Goal: Information Seeking & Learning: Learn about a topic

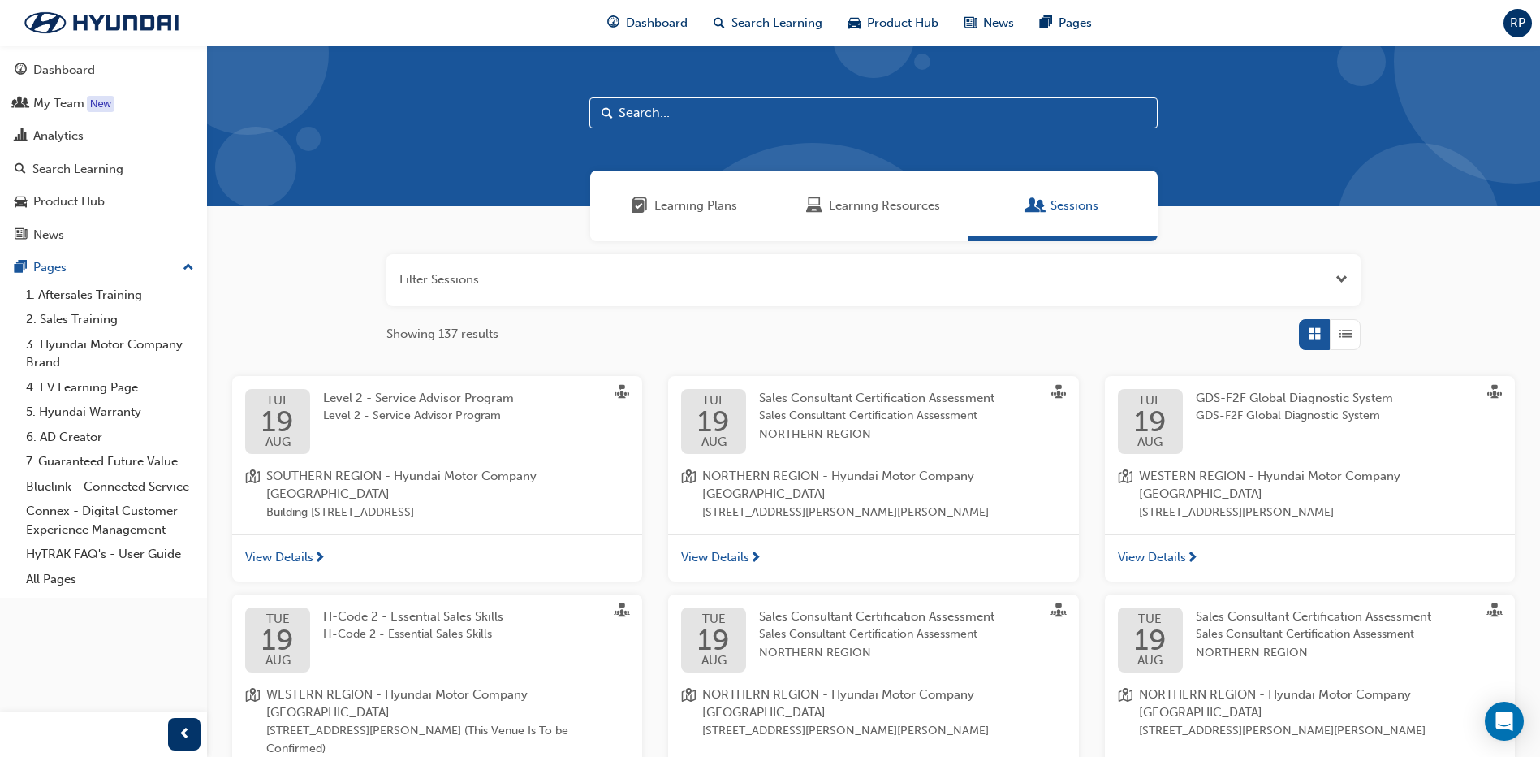
click at [1337, 332] on div "button" at bounding box center [1345, 334] width 31 height 31
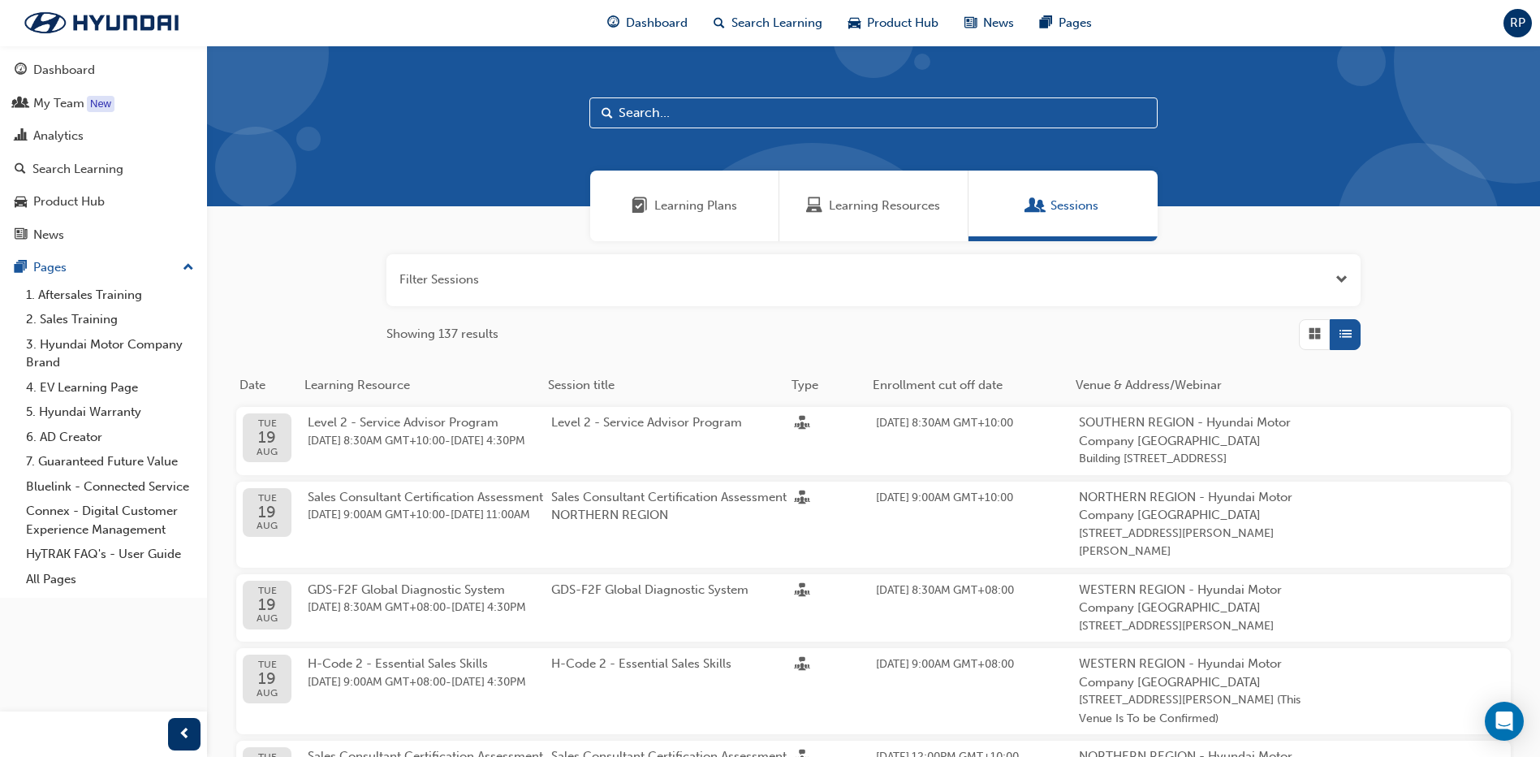
click at [1341, 281] on span "Open the filter" at bounding box center [1342, 279] width 12 height 19
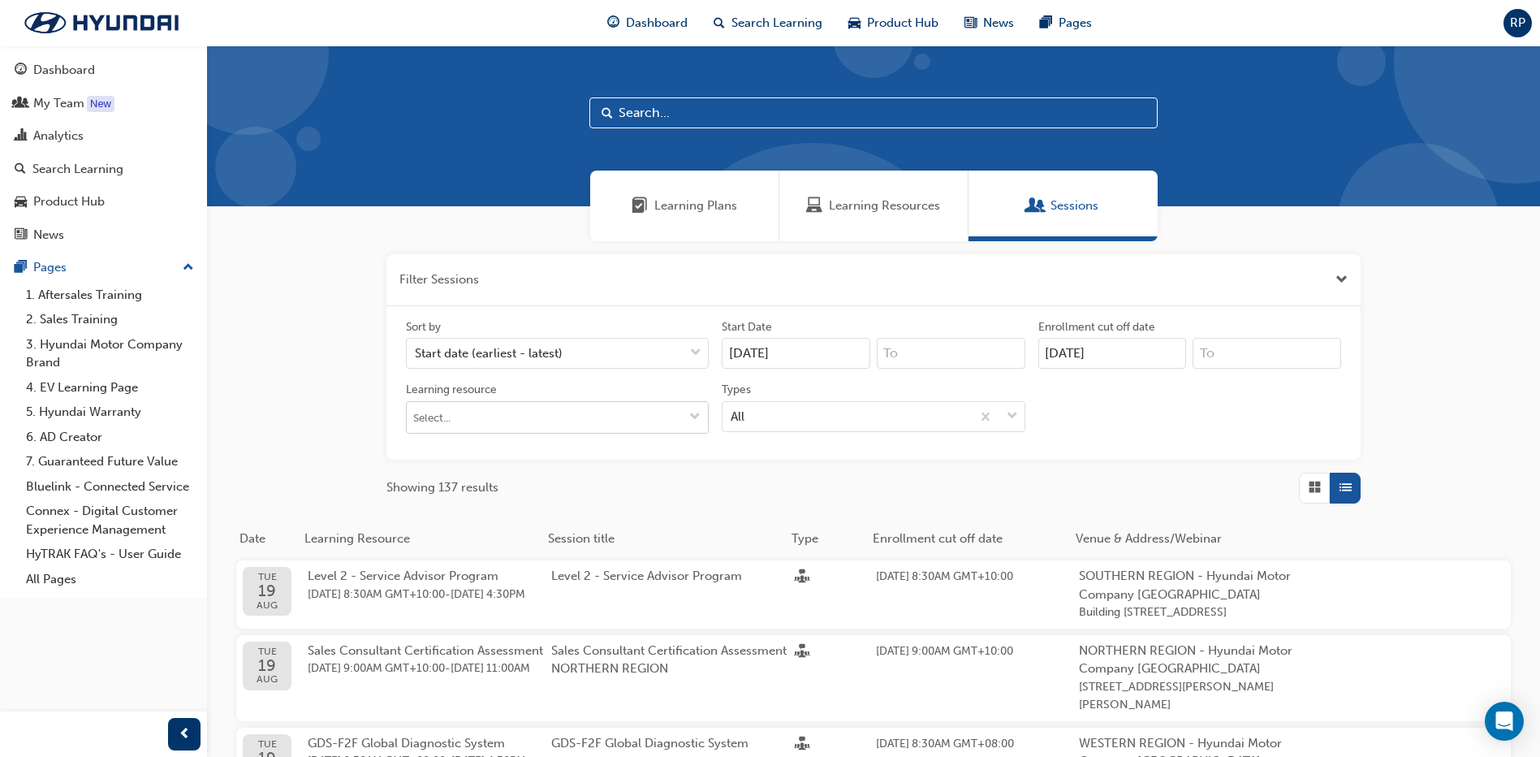
click at [695, 421] on span "down-icon" at bounding box center [694, 418] width 11 height 14
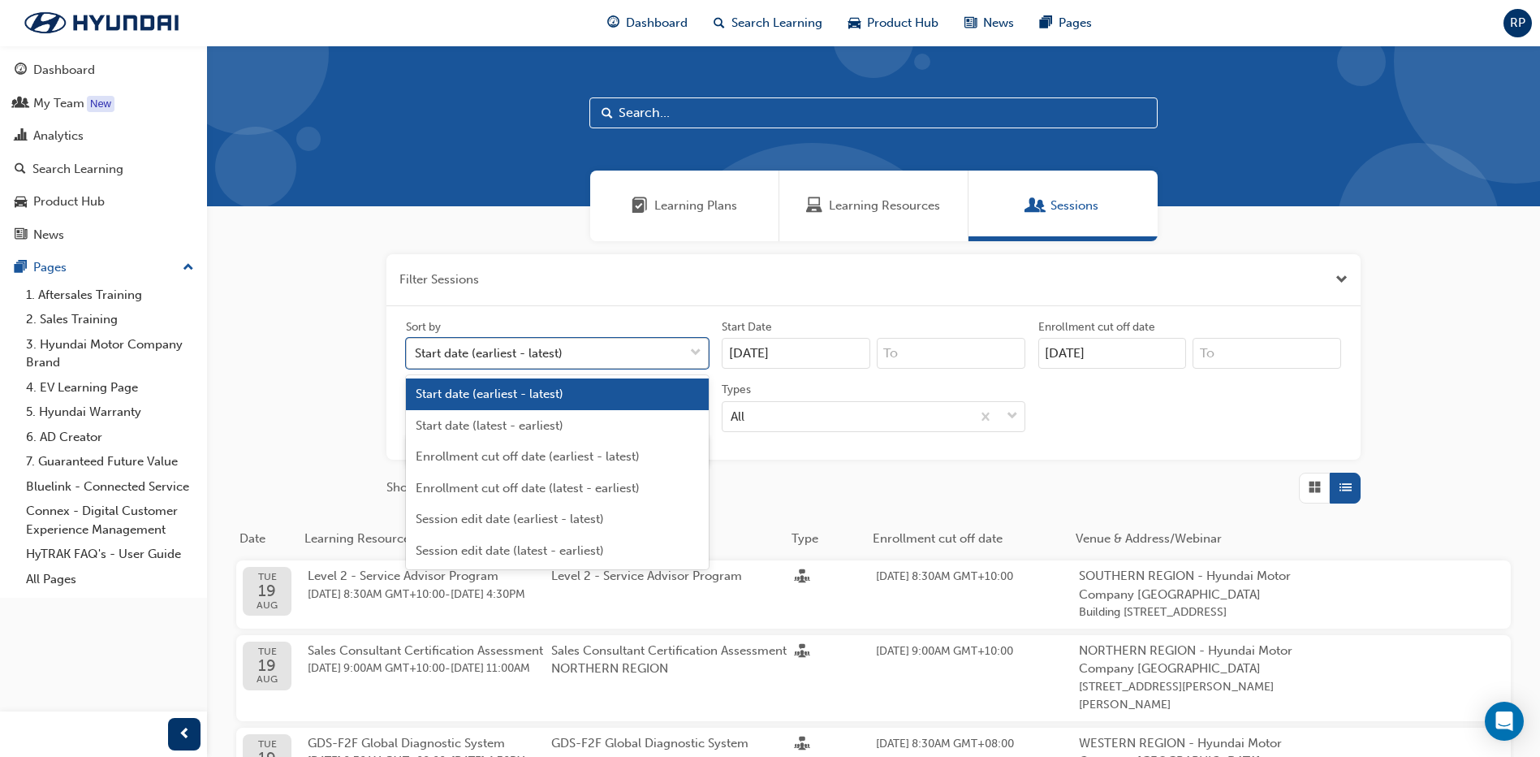
click at [689, 353] on div at bounding box center [696, 353] width 24 height 29
click at [417, 353] on input "Sort by option Start date (earliest - latest) focused, 1 of 6. 6 results availa…" at bounding box center [416, 353] width 2 height 14
click at [693, 354] on span "down-icon" at bounding box center [695, 353] width 11 height 21
click at [417, 354] on input "Sort by option Start date (earliest - latest) focused, 1 of 6. 6 results availa…" at bounding box center [416, 353] width 2 height 14
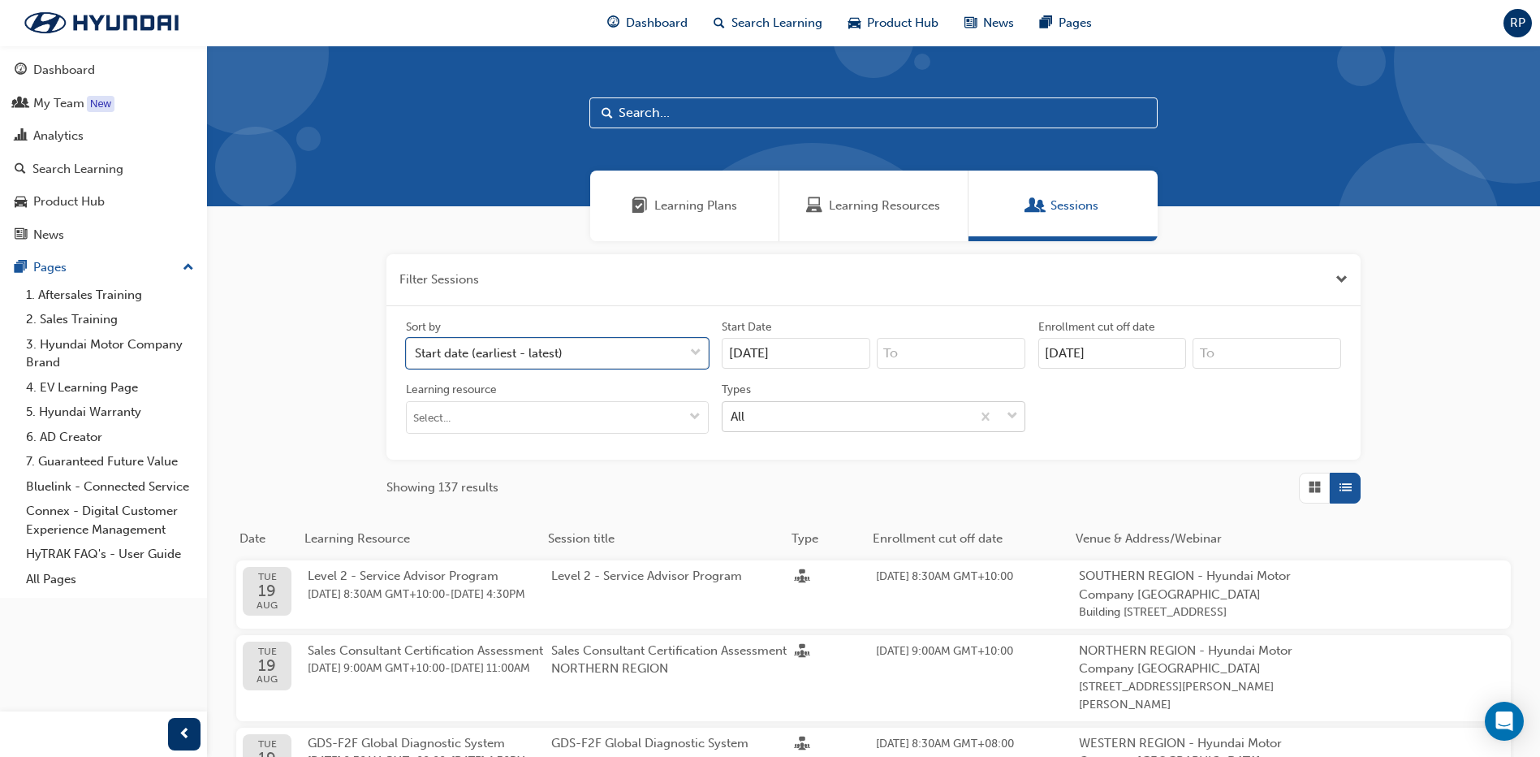
click at [1017, 423] on span "down-icon" at bounding box center [1012, 416] width 11 height 21
click at [732, 422] on input "Types All" at bounding box center [732, 415] width 2 height 14
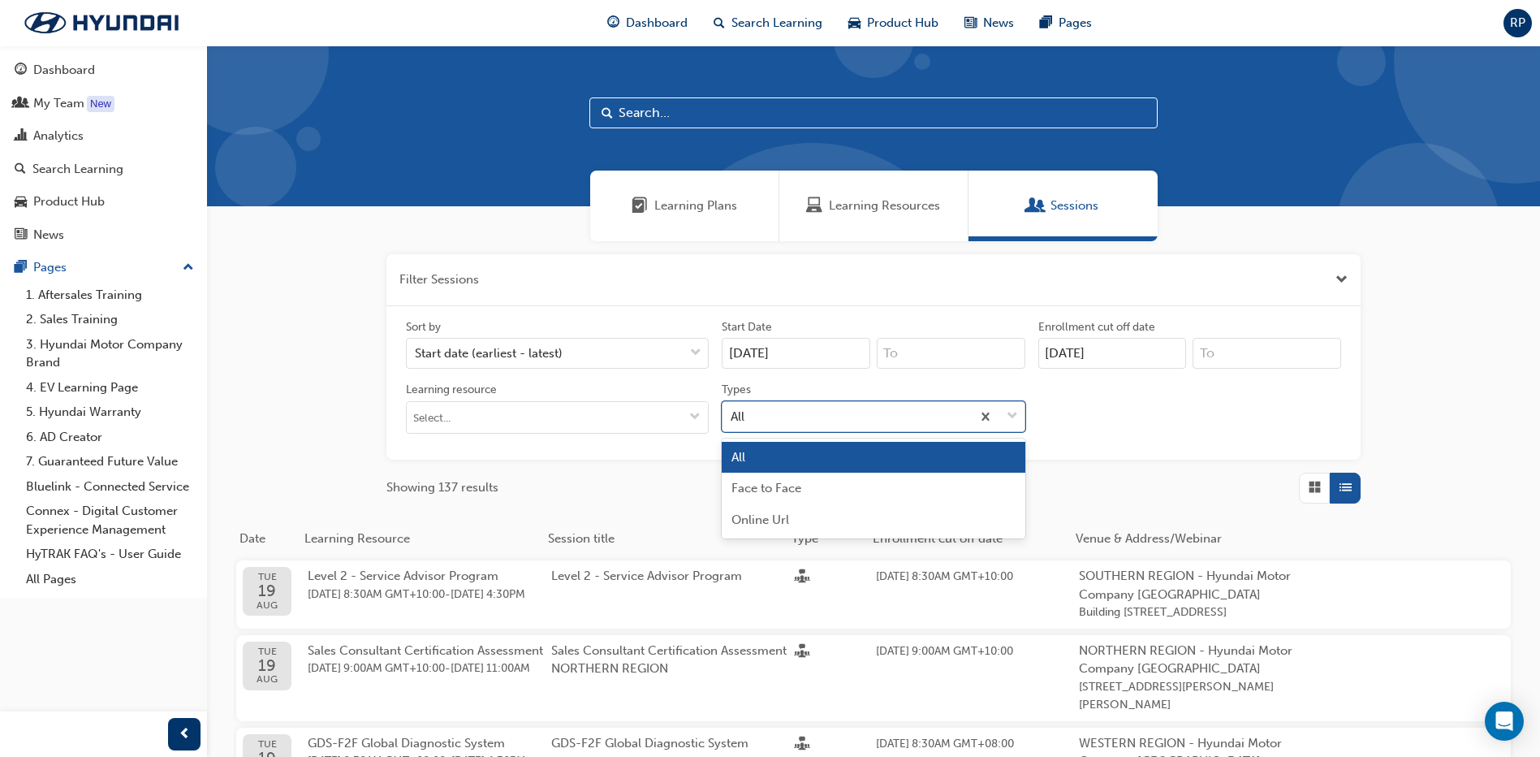
click at [1010, 414] on span "down-icon" at bounding box center [1012, 416] width 11 height 21
click at [732, 414] on input "Types option All focused, 1 of 3. 3 results available. Use Up and Down to choos…" at bounding box center [732, 415] width 2 height 14
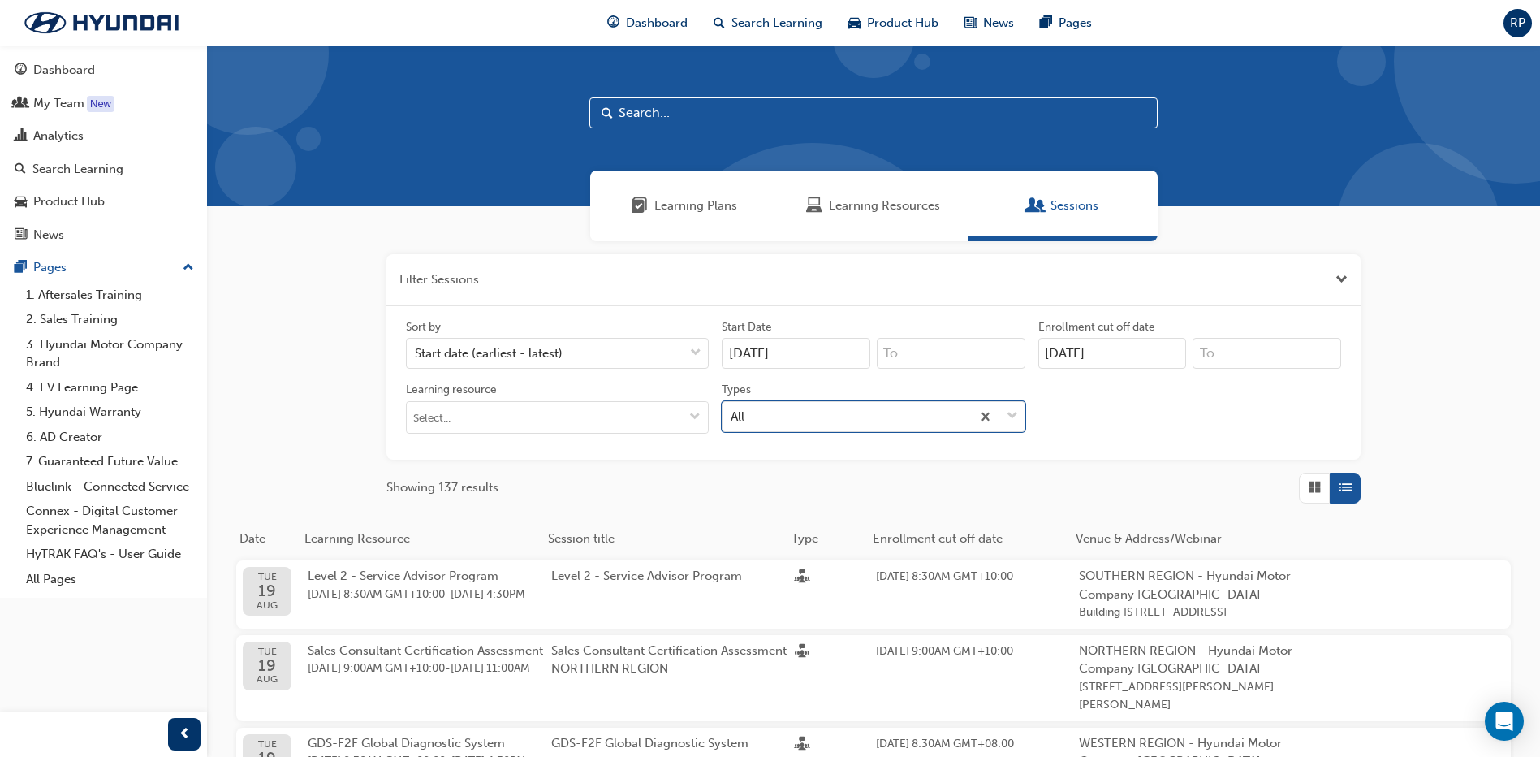
click at [710, 413] on div "Learning resource" at bounding box center [557, 408] width 316 height 52
click at [686, 415] on button "Learning resource" at bounding box center [695, 417] width 26 height 31
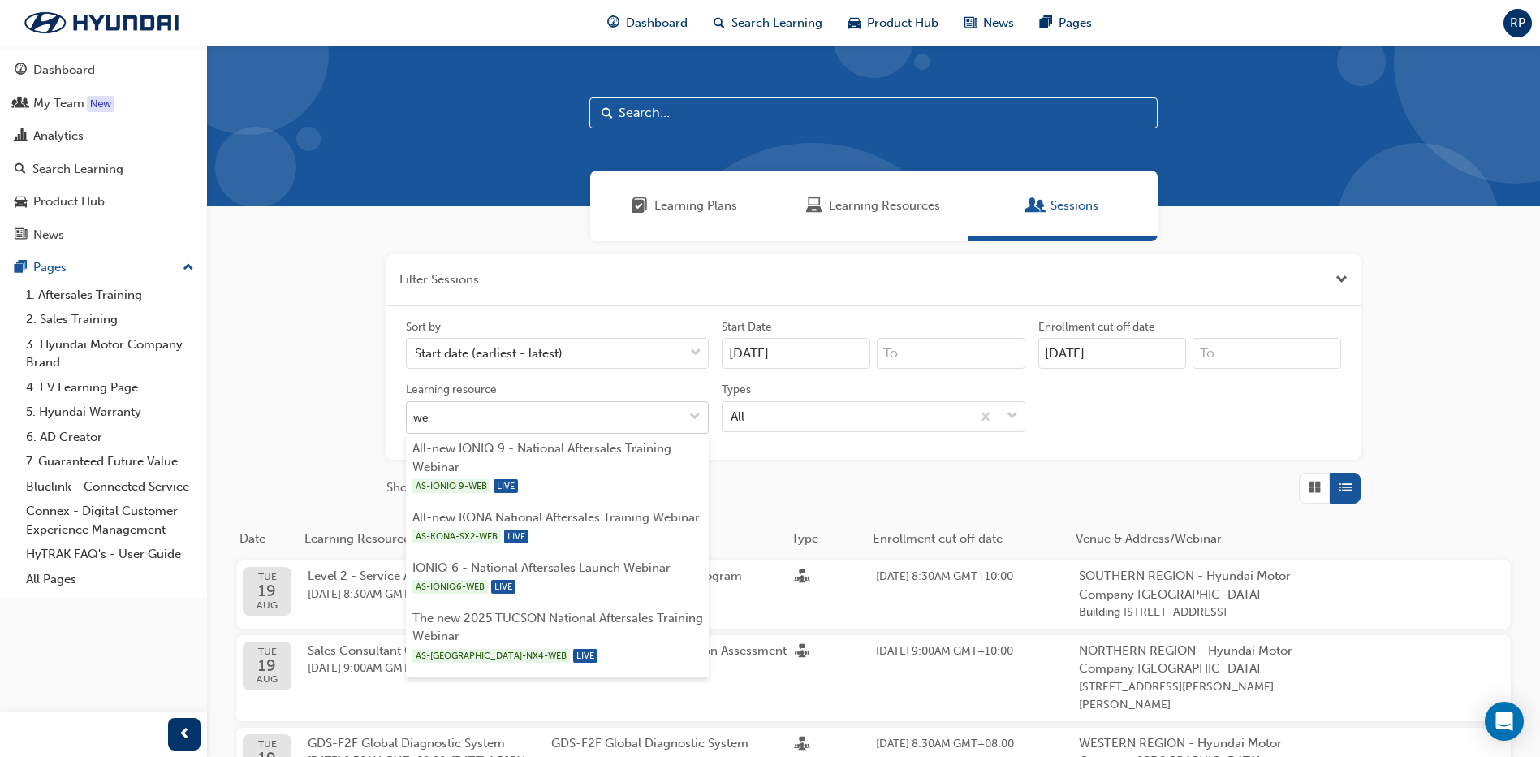
type input "w"
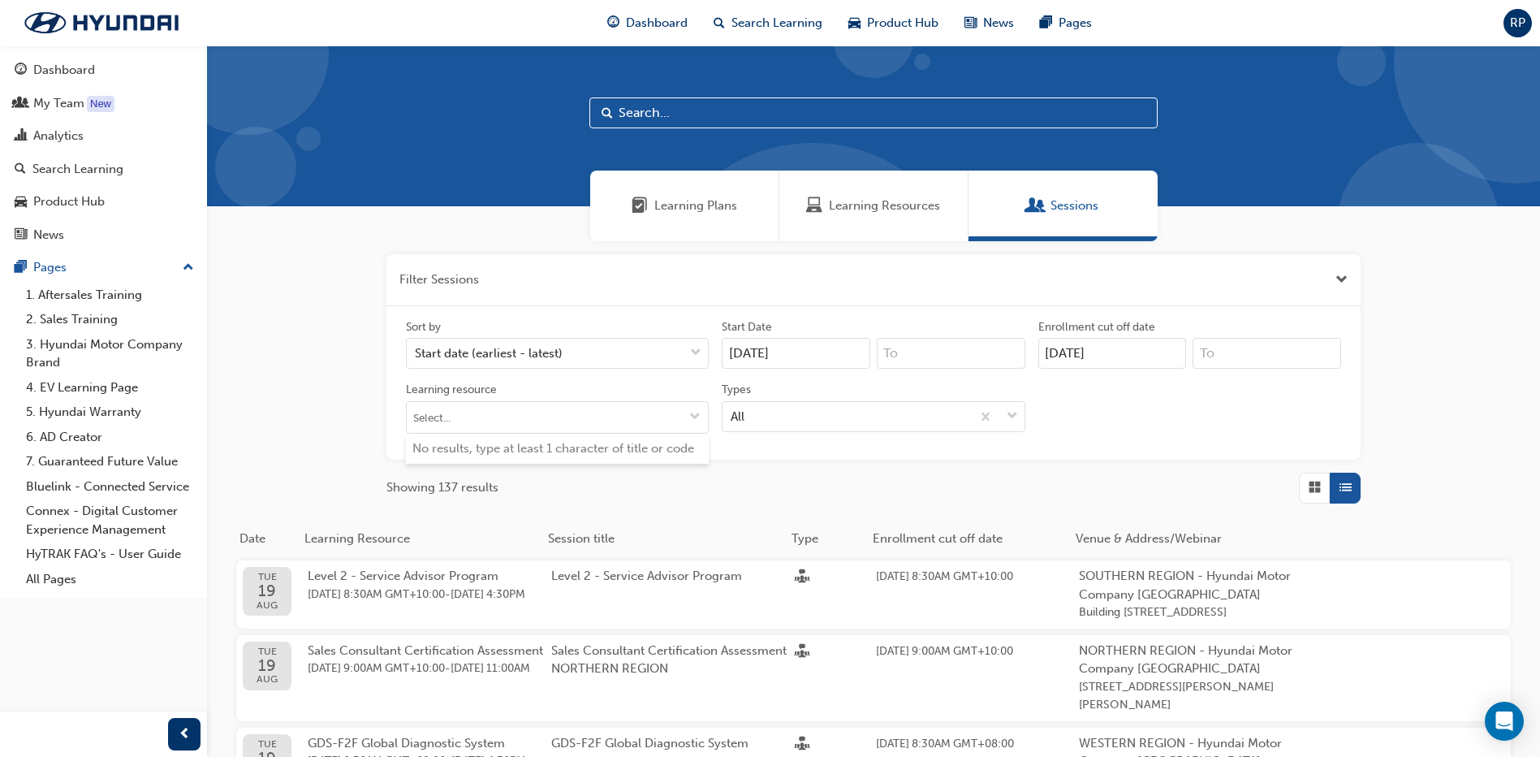
click at [1084, 209] on span "Sessions" at bounding box center [1075, 205] width 48 height 19
click at [94, 169] on div "Search Learning" at bounding box center [77, 169] width 91 height 19
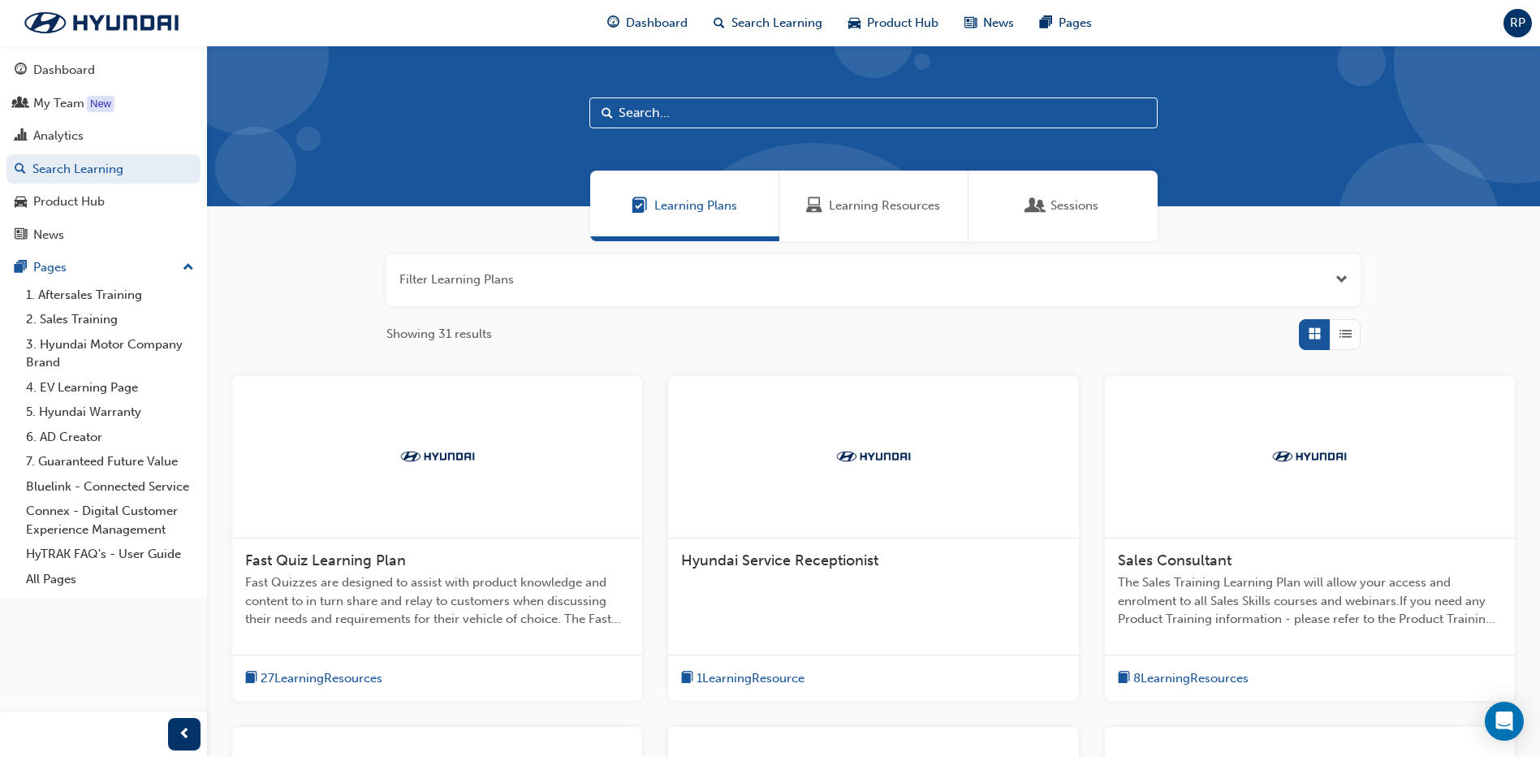
click at [698, 117] on input "text" at bounding box center [873, 112] width 568 height 31
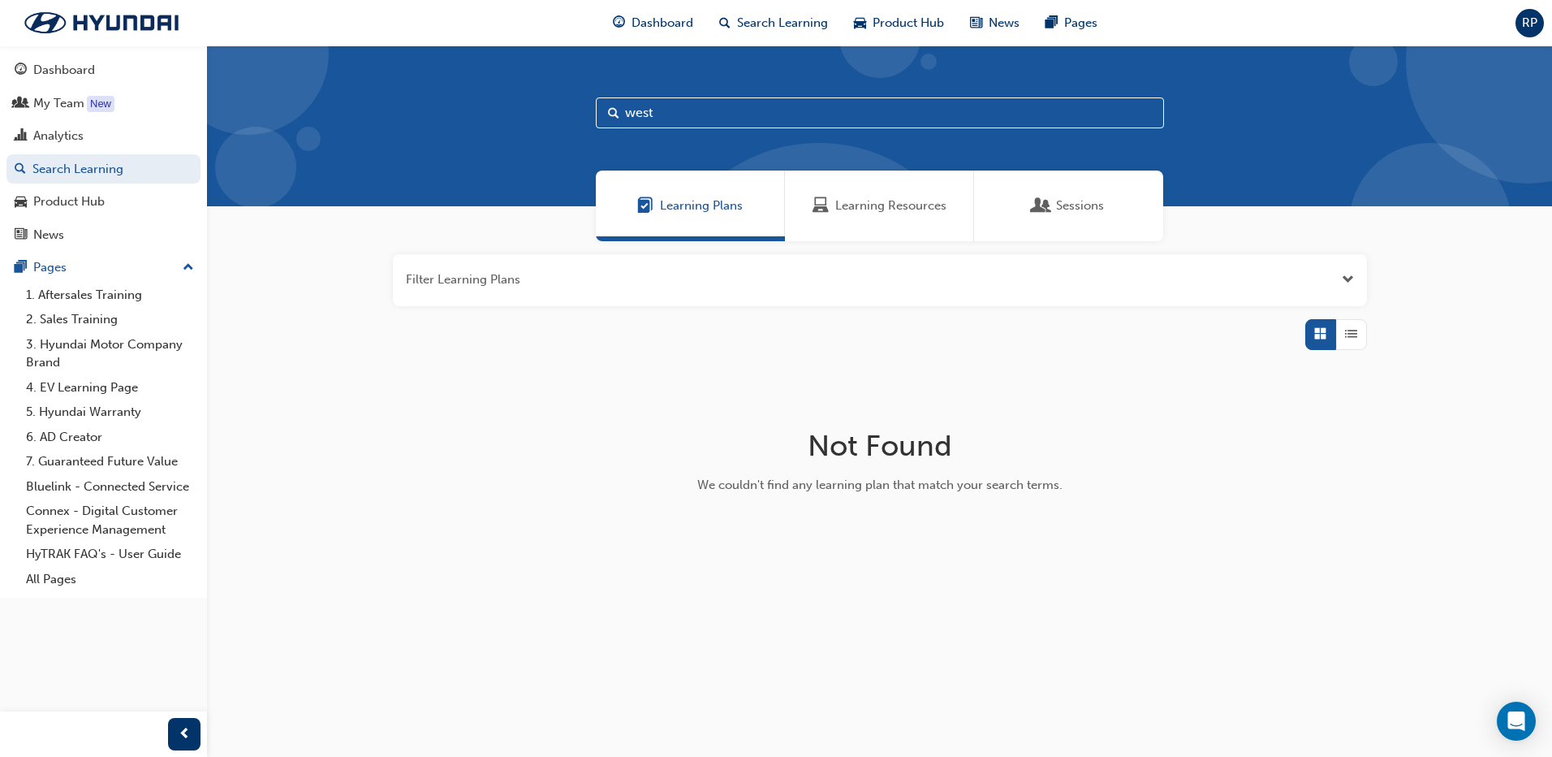
click at [1092, 202] on span "Sessions" at bounding box center [1080, 205] width 48 height 19
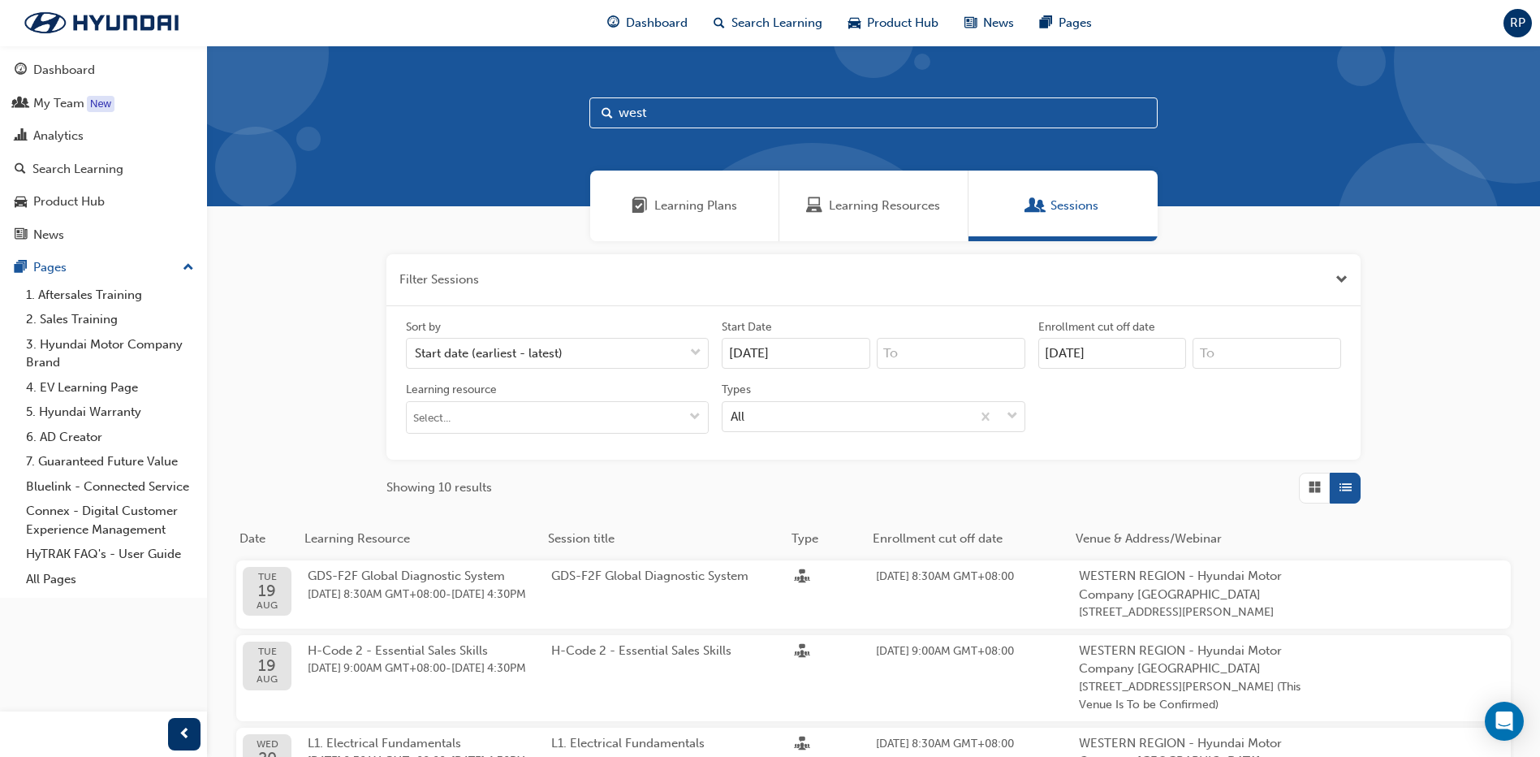
click at [693, 109] on input "west" at bounding box center [873, 112] width 568 height 31
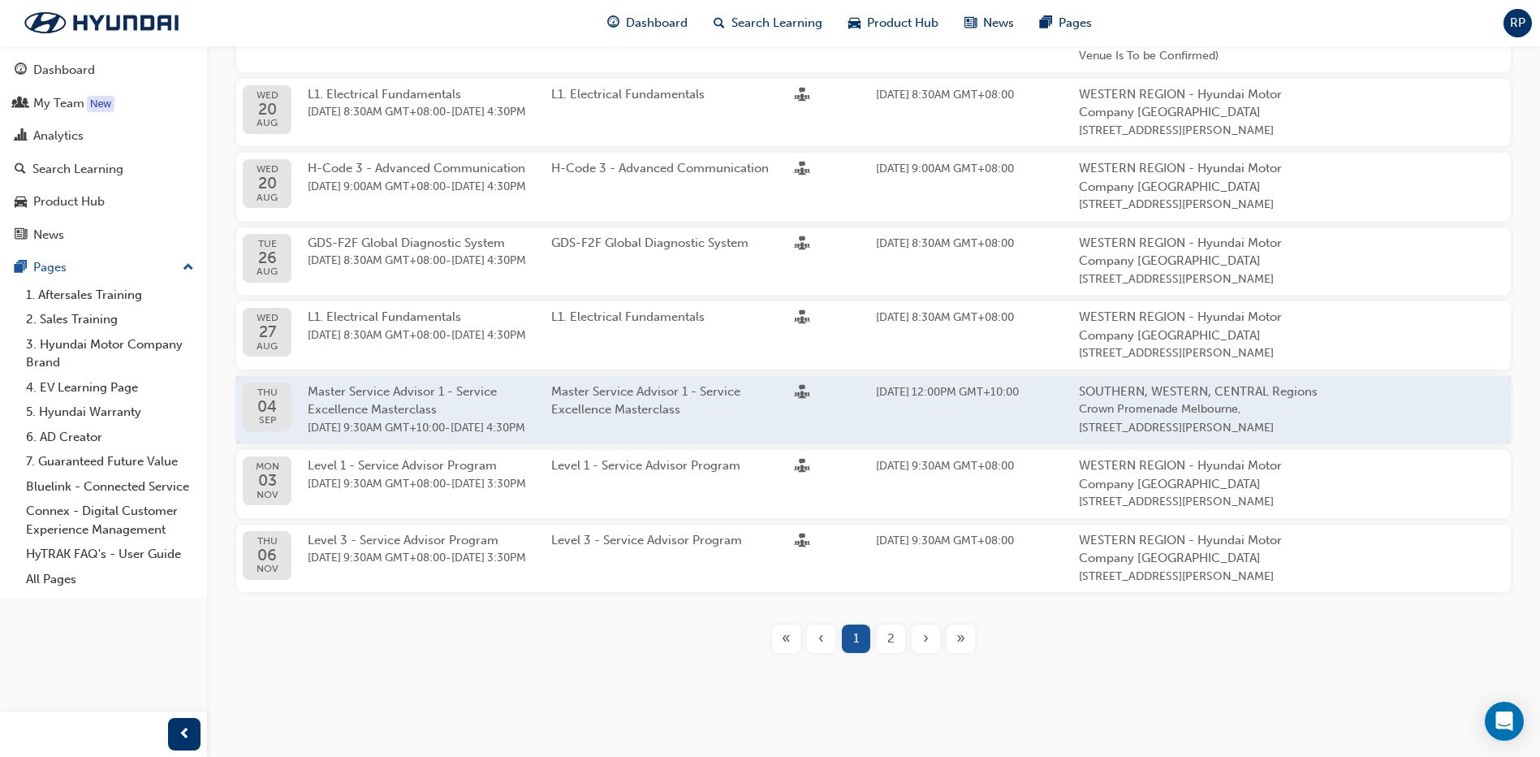
scroll to position [669, 0]
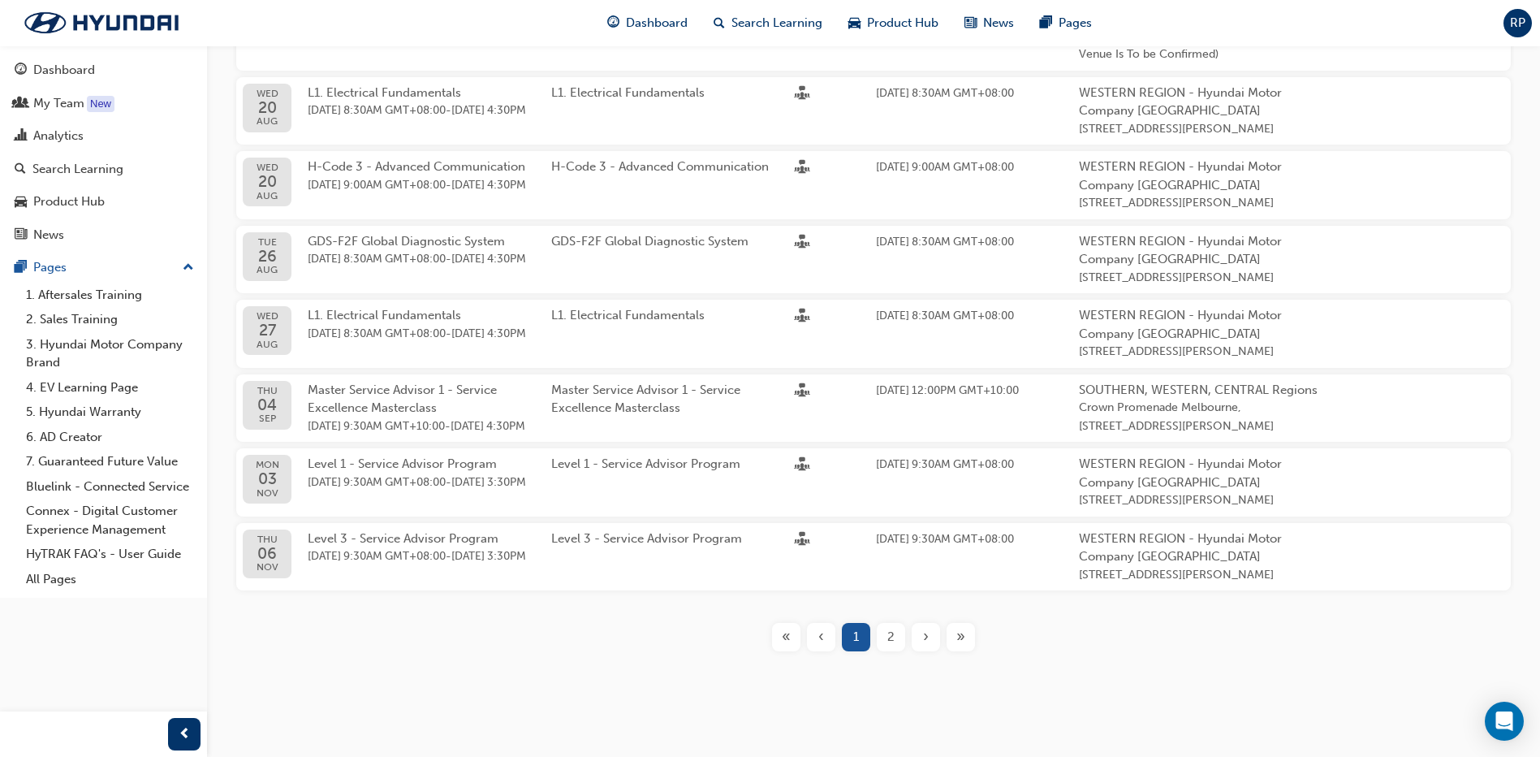
type input "western"
click at [886, 635] on div "2" at bounding box center [891, 637] width 28 height 28
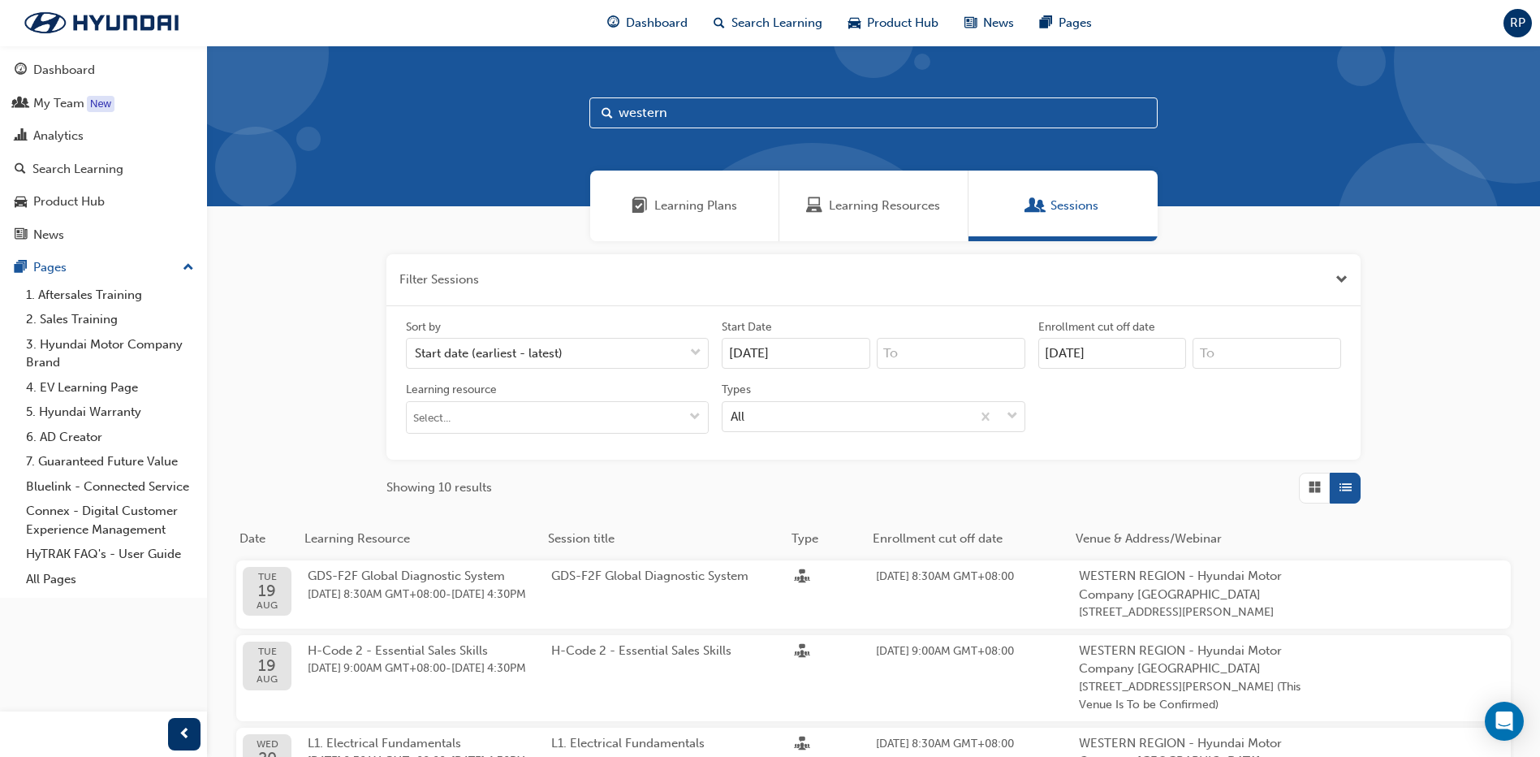
click at [720, 114] on input "western" at bounding box center [873, 112] width 568 height 31
click at [1334, 278] on button "button" at bounding box center [873, 280] width 974 height 52
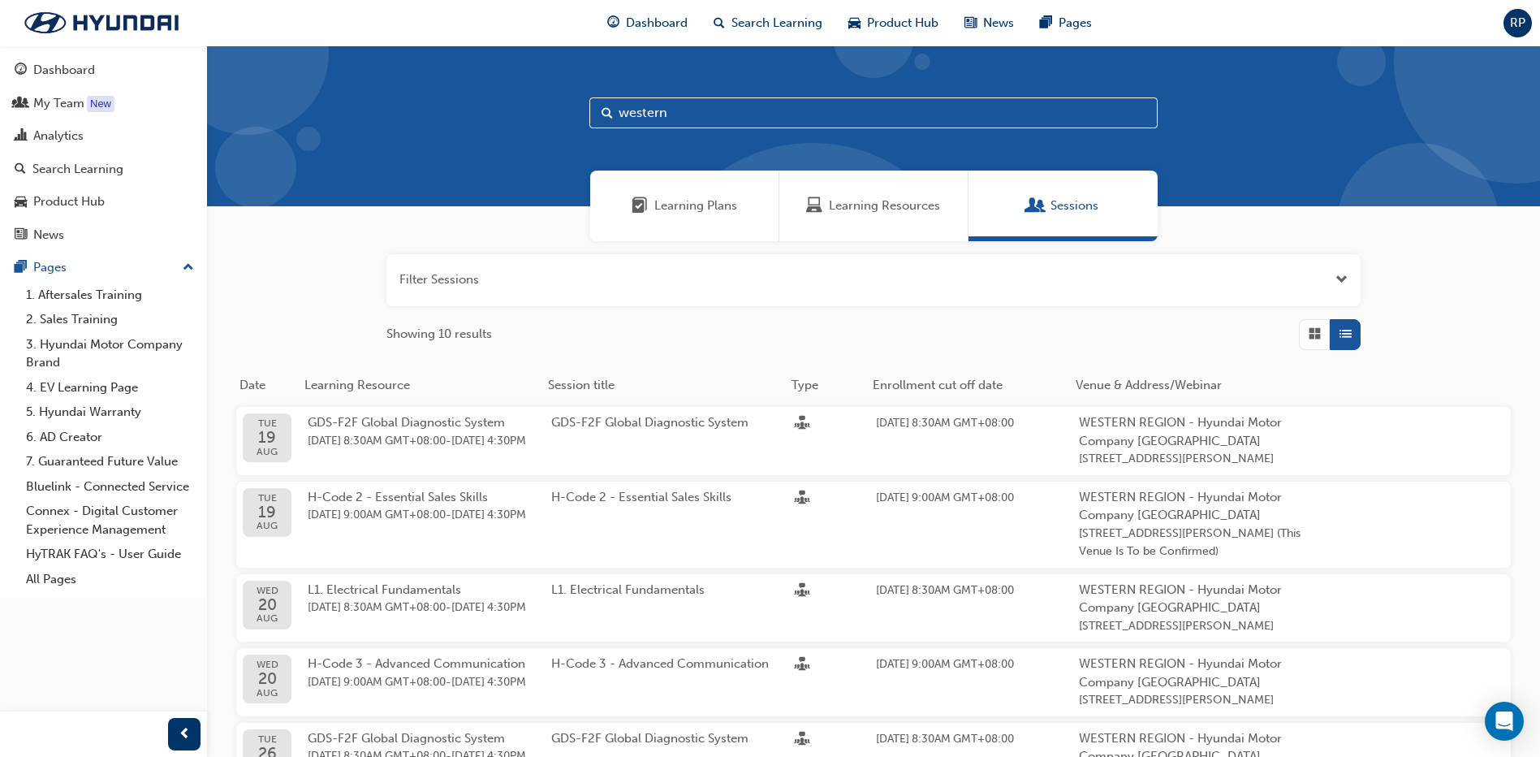
click at [712, 117] on input "western" at bounding box center [873, 112] width 568 height 31
click at [616, 117] on input "western" at bounding box center [873, 112] width 568 height 31
click at [678, 120] on input "western" at bounding box center [873, 112] width 568 height 31
click at [724, 108] on input "western" at bounding box center [873, 112] width 568 height 31
click at [697, 115] on input "western" at bounding box center [873, 112] width 568 height 31
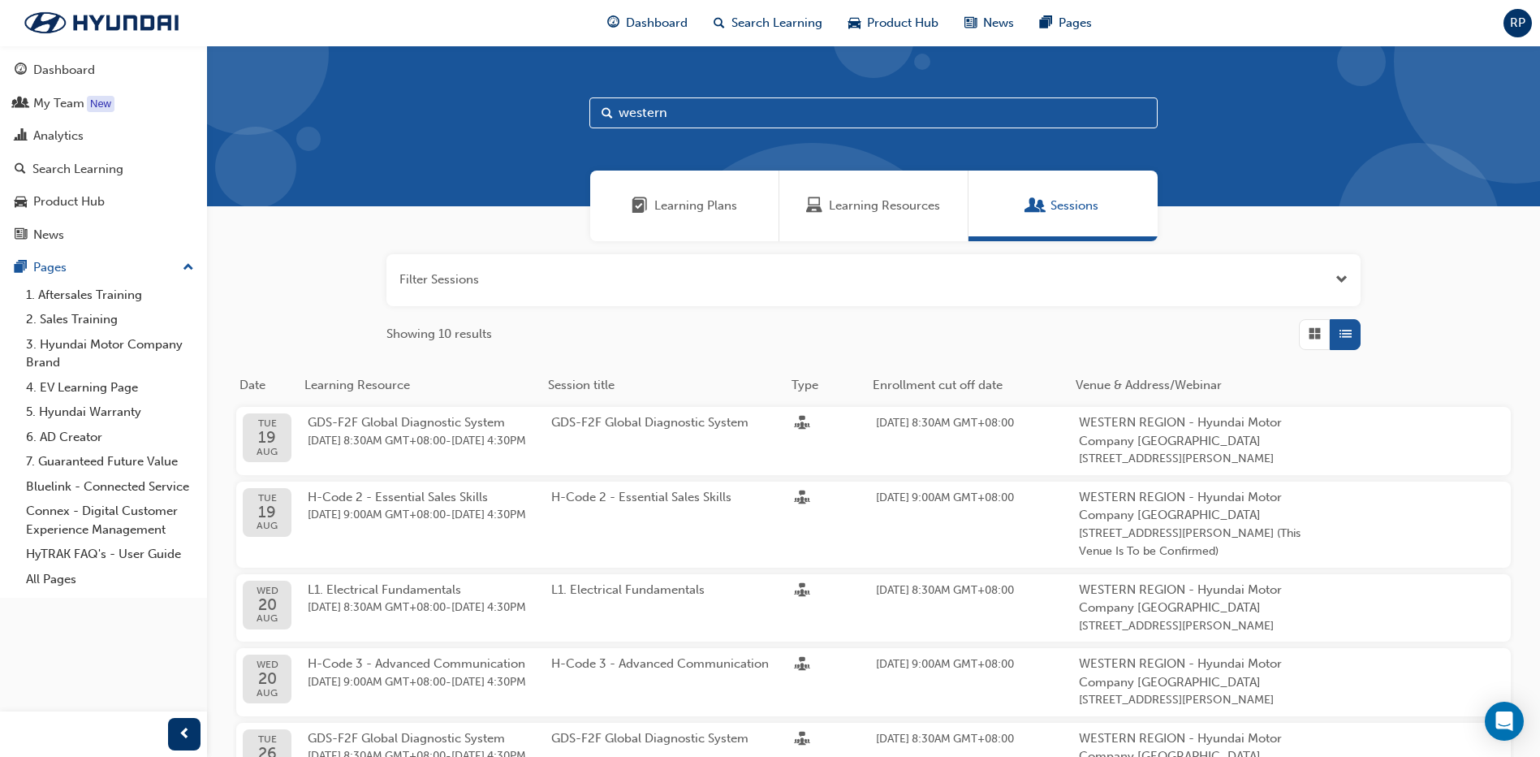
drag, startPoint x: 676, startPoint y: 123, endPoint x: 603, endPoint y: 119, distance: 73.2
click at [603, 119] on div "western" at bounding box center [873, 112] width 568 height 31
click at [680, 119] on input "western" at bounding box center [873, 112] width 568 height 31
drag, startPoint x: 680, startPoint y: 119, endPoint x: 608, endPoint y: 117, distance: 72.3
click at [608, 117] on div "western" at bounding box center [873, 112] width 568 height 31
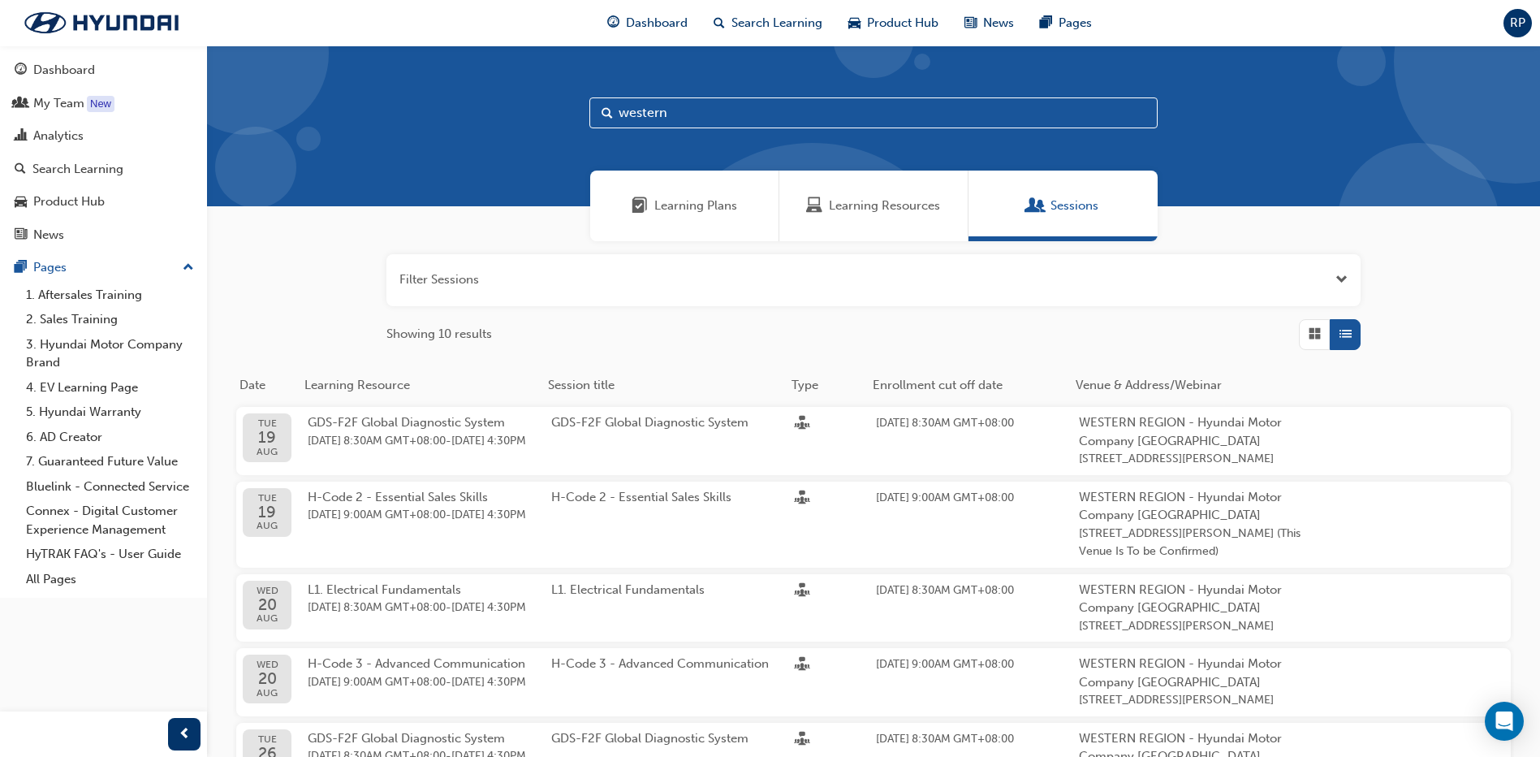
click at [617, 139] on div "western" at bounding box center [873, 125] width 1333 height 161
